Goal: Task Accomplishment & Management: Use online tool/utility

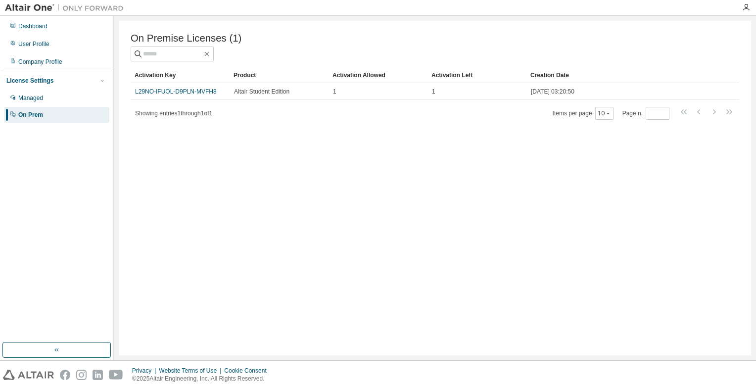
drag, startPoint x: 142, startPoint y: 94, endPoint x: 120, endPoint y: 108, distance: 26.0
click at [119, 124] on div "On Premise Licenses (1) Clear Load Save Save As Field Operator Value Select fil…" at bounding box center [435, 188] width 632 height 334
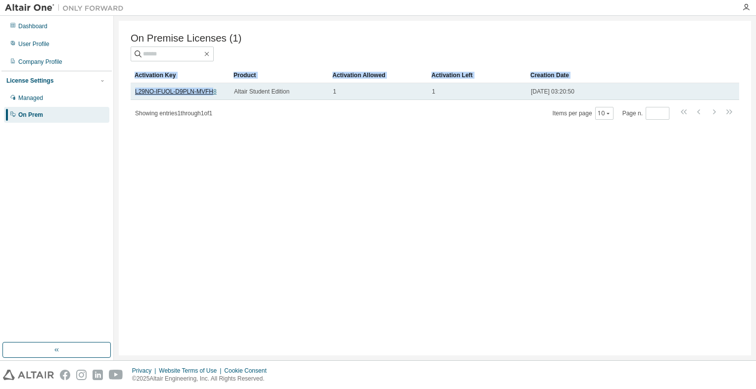
drag, startPoint x: 127, startPoint y: 93, endPoint x: 212, endPoint y: 95, distance: 84.6
click at [212, 95] on div "On Premise Licenses (1) Clear Load Save Save As Field Operator Value Select fil…" at bounding box center [435, 188] width 632 height 334
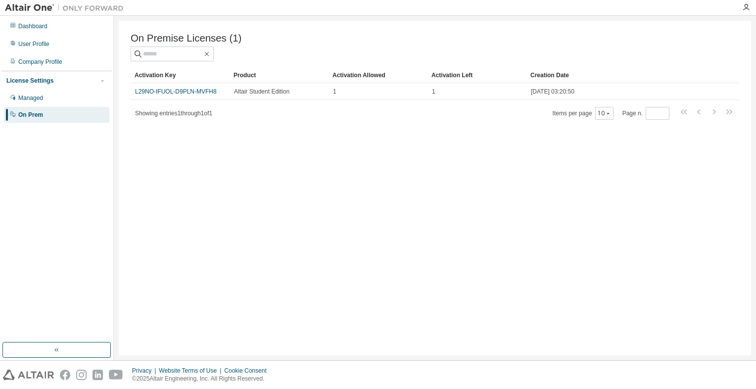
drag, startPoint x: 212, startPoint y: 95, endPoint x: 237, endPoint y: 125, distance: 39.3
click at [237, 125] on div "On Premise Licenses (1) Clear Load Save Save As Field Operator Value Select fil…" at bounding box center [435, 188] width 632 height 334
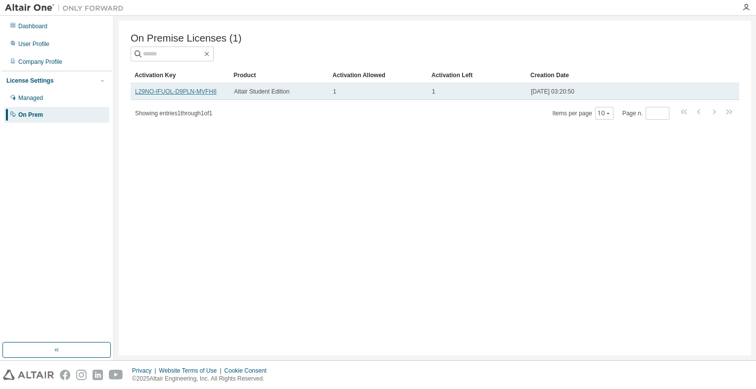
click at [212, 94] on link "L29NO-IFUOL-D9PLN-MVFH8" at bounding box center [176, 91] width 82 height 7
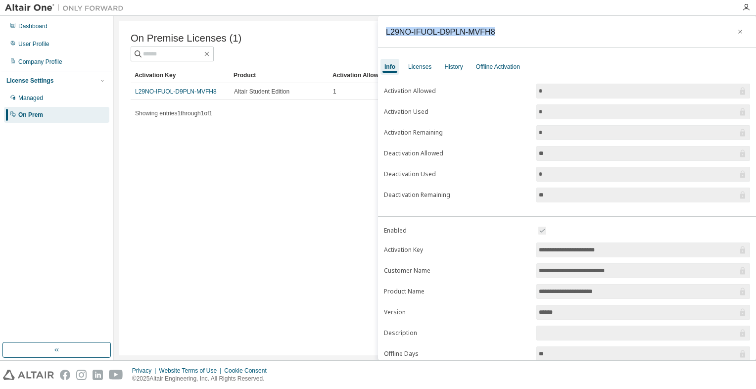
drag, startPoint x: 499, startPoint y: 31, endPoint x: 385, endPoint y: 25, distance: 113.9
click at [385, 25] on div "L29NO-IFUOL-D9PLN-MVFH8" at bounding box center [567, 32] width 378 height 32
click at [316, 173] on div "On Premise Licenses (1) Clear Load Save Save As Field Operator Value Select fil…" at bounding box center [435, 188] width 632 height 334
click at [737, 33] on icon "button" at bounding box center [740, 32] width 7 height 8
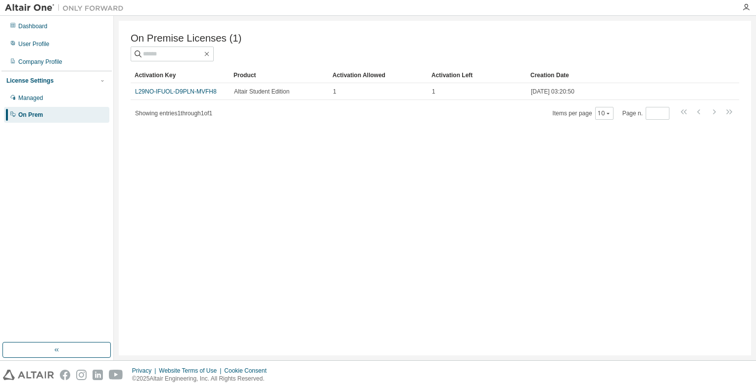
click at [432, 177] on div "On Premise Licenses (1) Clear Load Save Save As Field Operator Value Select fil…" at bounding box center [435, 188] width 632 height 334
